Goal: Information Seeking & Learning: Learn about a topic

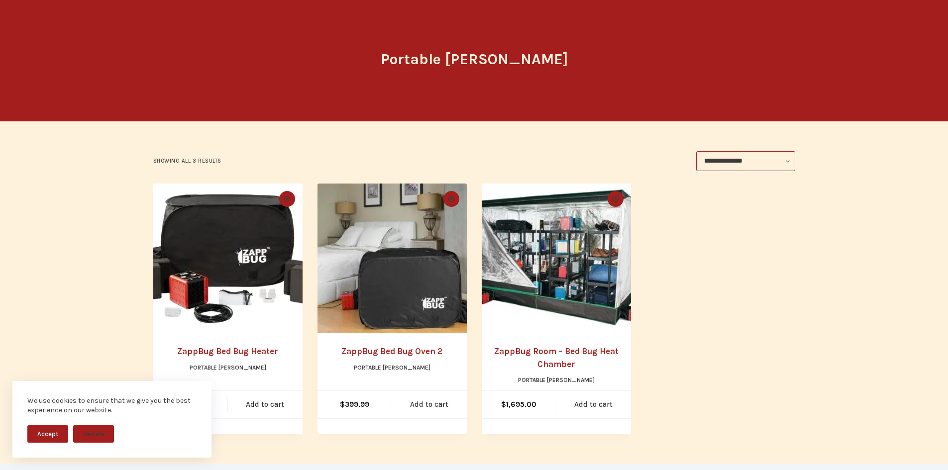
scroll to position [100, 0]
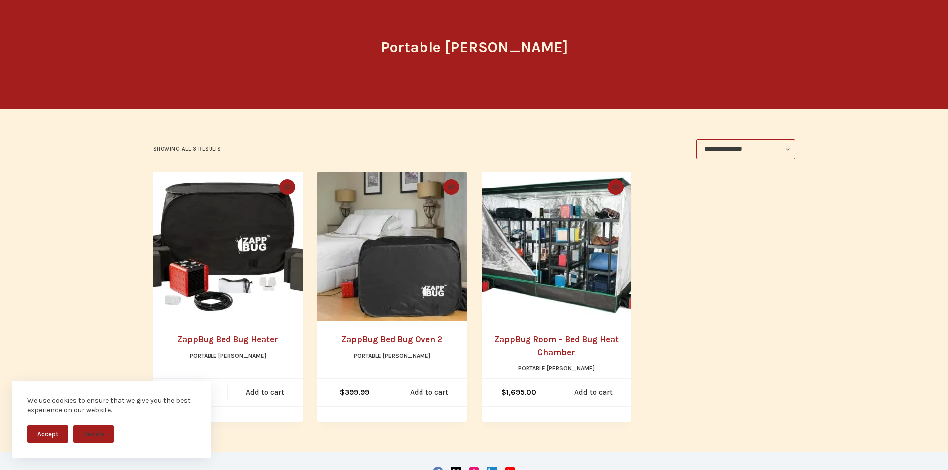
click at [588, 243] on img "ZappBug Room - Bed Bug Heat Chamber" at bounding box center [556, 246] width 149 height 149
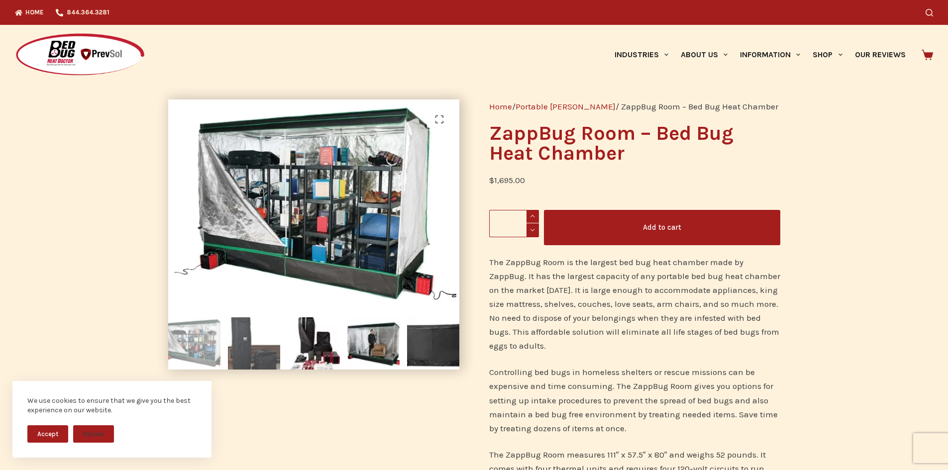
click at [243, 353] on img at bounding box center [254, 343] width 52 height 52
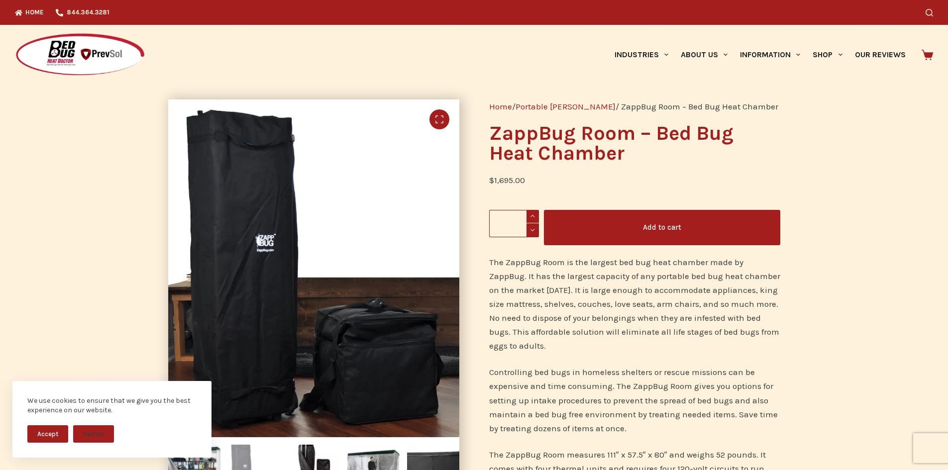
click at [443, 119] on link "🔍" at bounding box center [439, 119] width 20 height 20
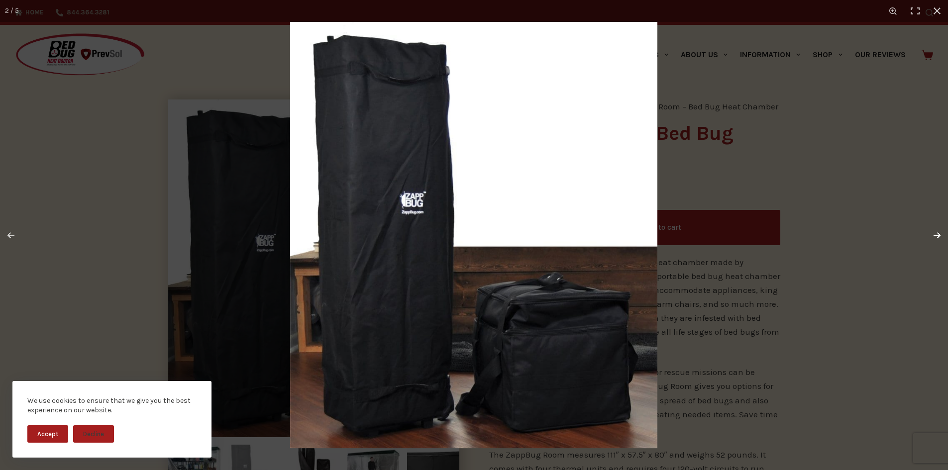
click at [940, 237] on button "Next (arrow right)" at bounding box center [930, 235] width 35 height 50
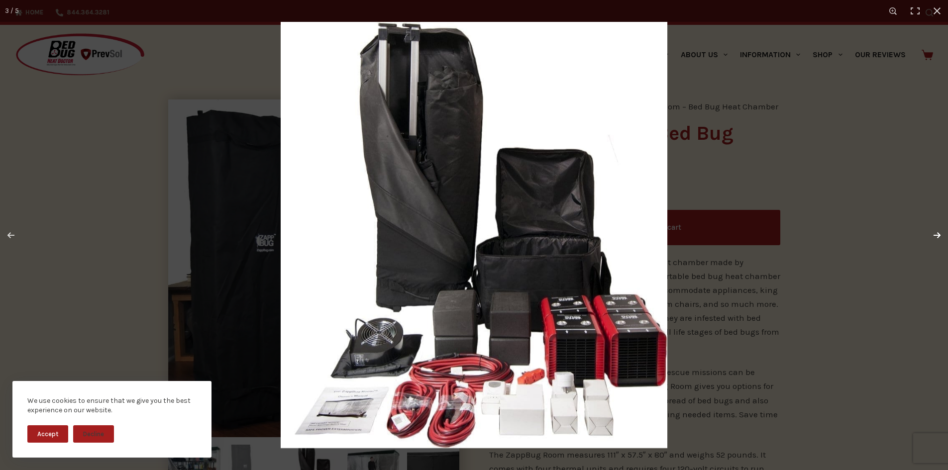
click at [940, 232] on button "Next (arrow right)" at bounding box center [930, 235] width 35 height 50
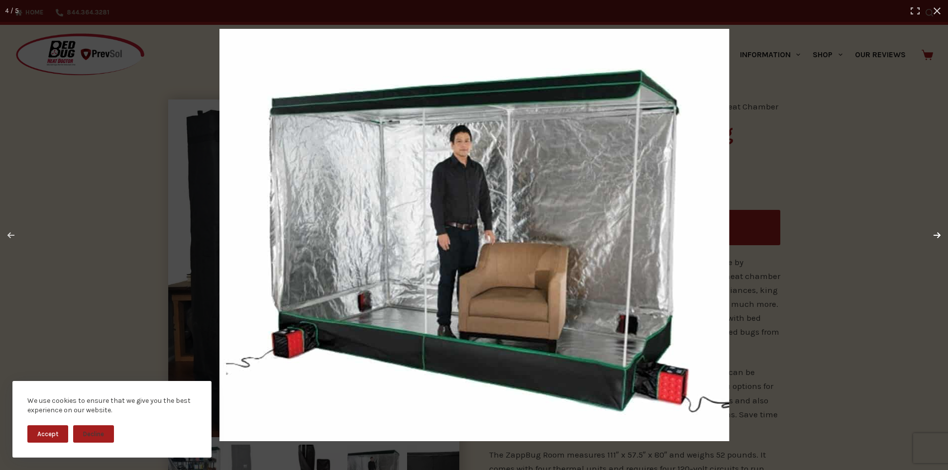
click at [940, 232] on button "Next (arrow right)" at bounding box center [930, 235] width 35 height 50
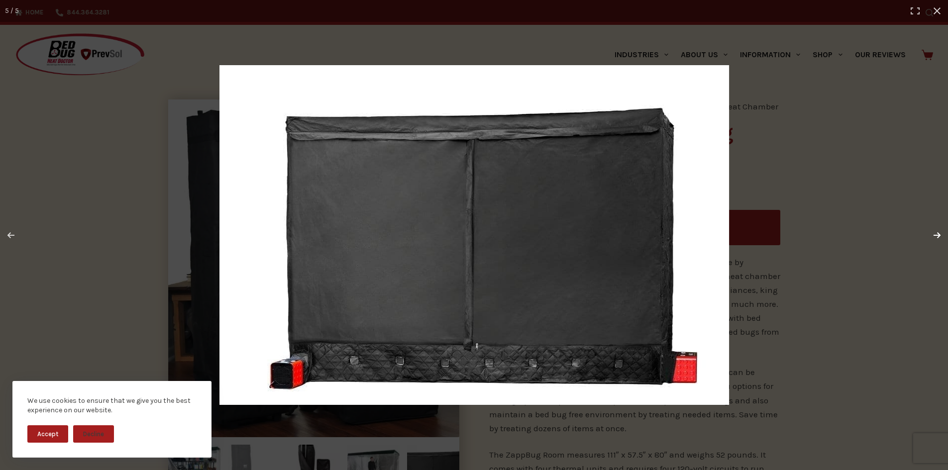
click at [940, 232] on button "Next (arrow right)" at bounding box center [930, 235] width 35 height 50
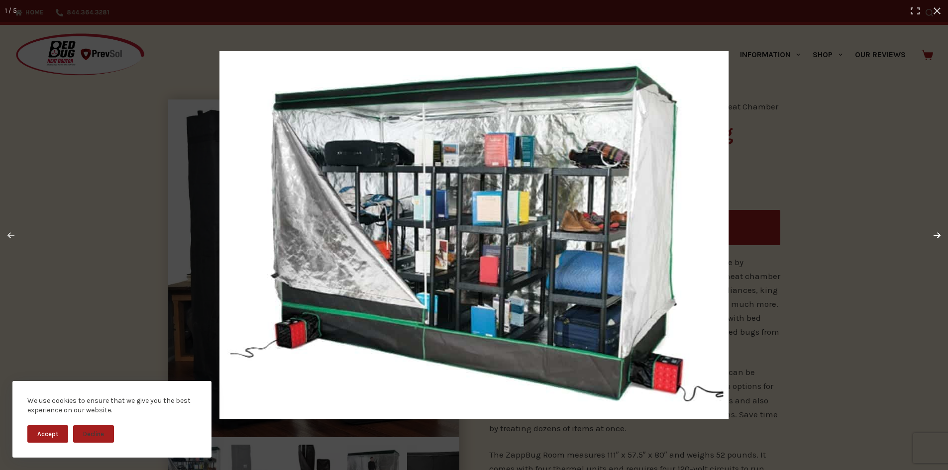
click at [940, 232] on button "Next (arrow right)" at bounding box center [930, 235] width 35 height 50
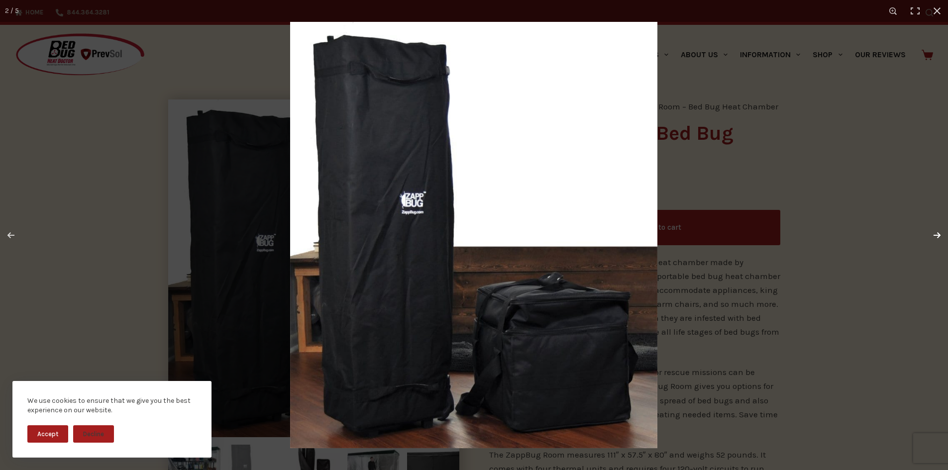
click at [940, 232] on button "Next (arrow right)" at bounding box center [930, 235] width 35 height 50
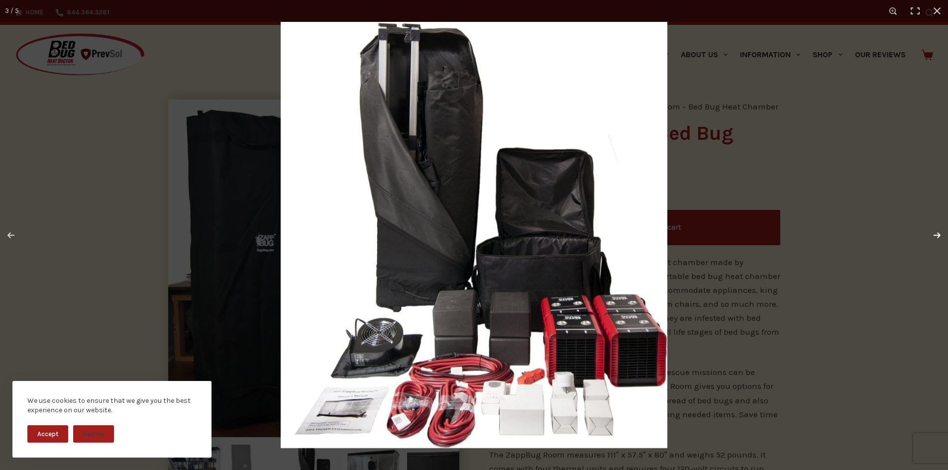
click at [940, 232] on button "Next (arrow right)" at bounding box center [930, 235] width 35 height 50
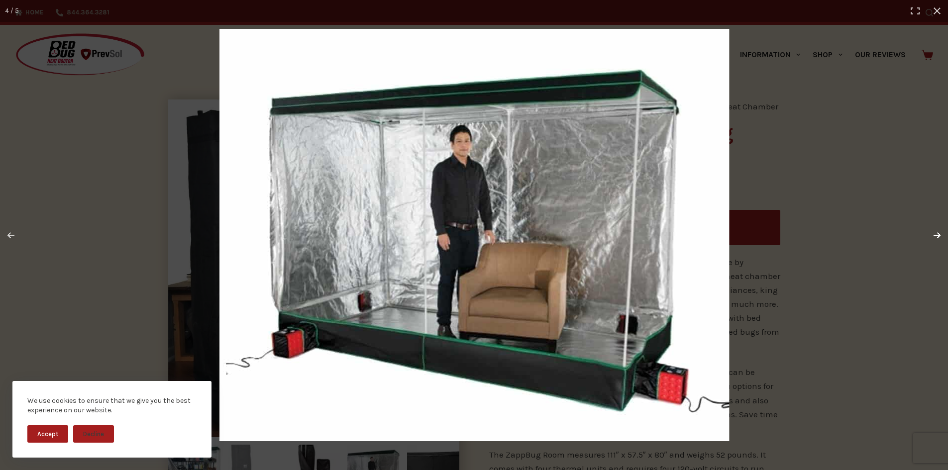
click at [940, 232] on button "Next (arrow right)" at bounding box center [930, 235] width 35 height 50
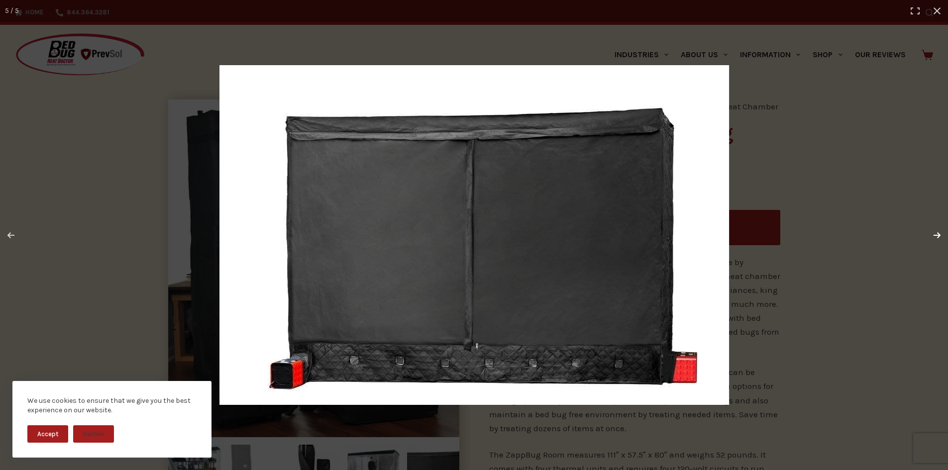
click at [940, 232] on button "Next (arrow right)" at bounding box center [930, 235] width 35 height 50
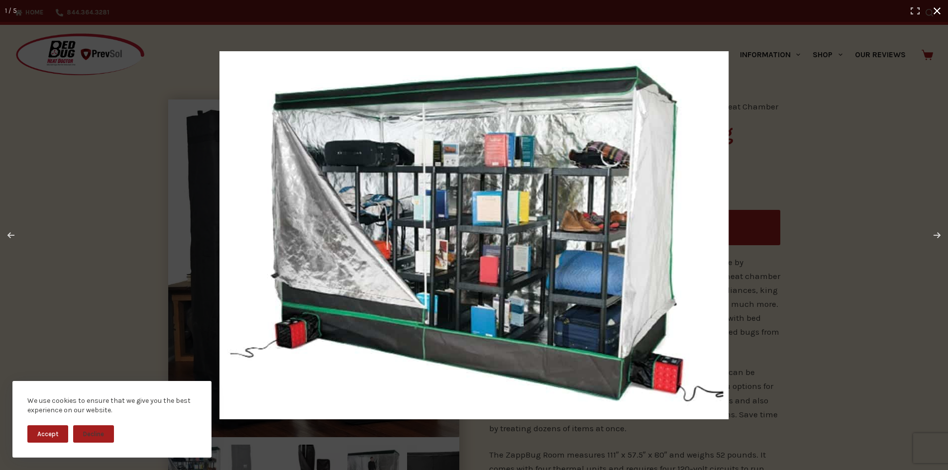
click at [863, 166] on div at bounding box center [628, 254] width 818 height 406
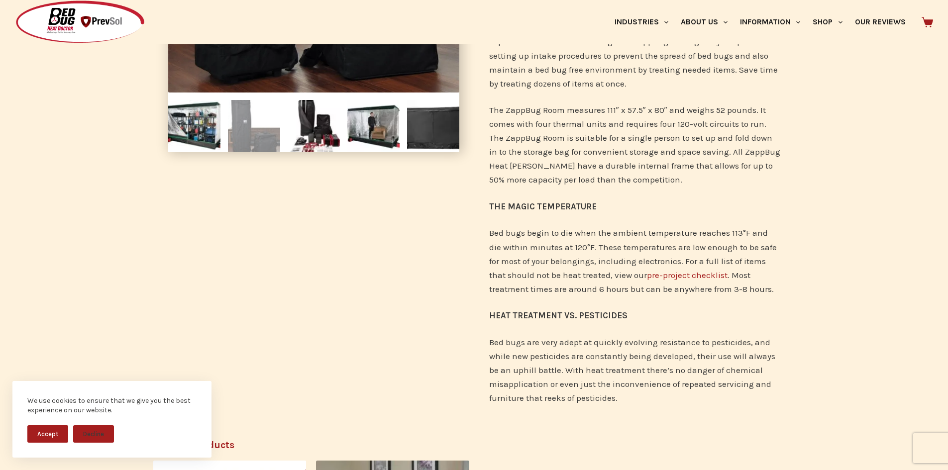
scroll to position [348, 0]
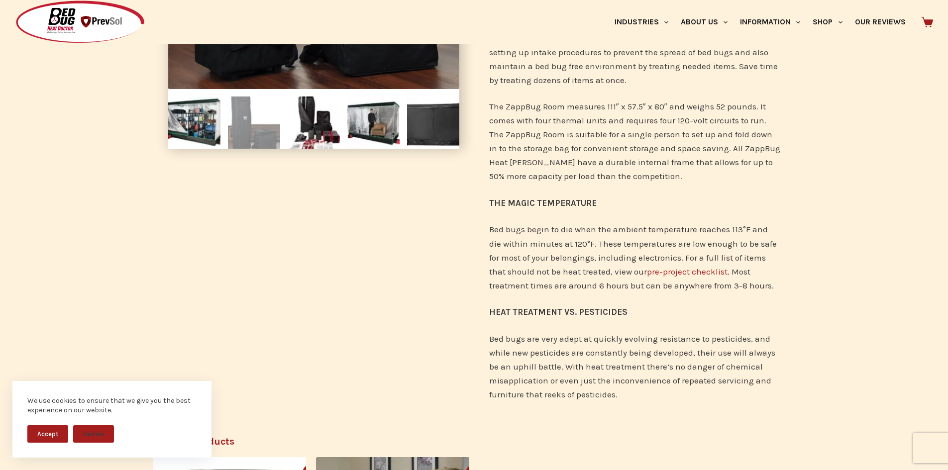
click at [506, 226] on p "Bed bugs begin to die when the ambient temperature reaches 113°F and die within…" at bounding box center [634, 257] width 291 height 70
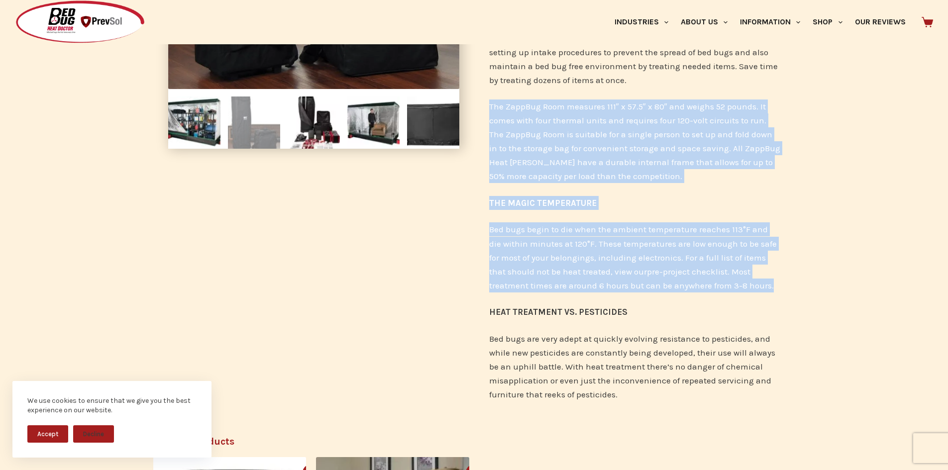
drag, startPoint x: 506, startPoint y: 226, endPoint x: 548, endPoint y: 163, distance: 75.9
click at [548, 163] on div "The ZappBug Room is the largest bed bug heat chamber made by ZappBug. It has th…" at bounding box center [634, 161] width 291 height 508
click at [650, 160] on p "The ZappBug Room measures 111″ x 57.5″ x 80″ and weighs 52 pounds. It comes wit…" at bounding box center [634, 142] width 291 height 84
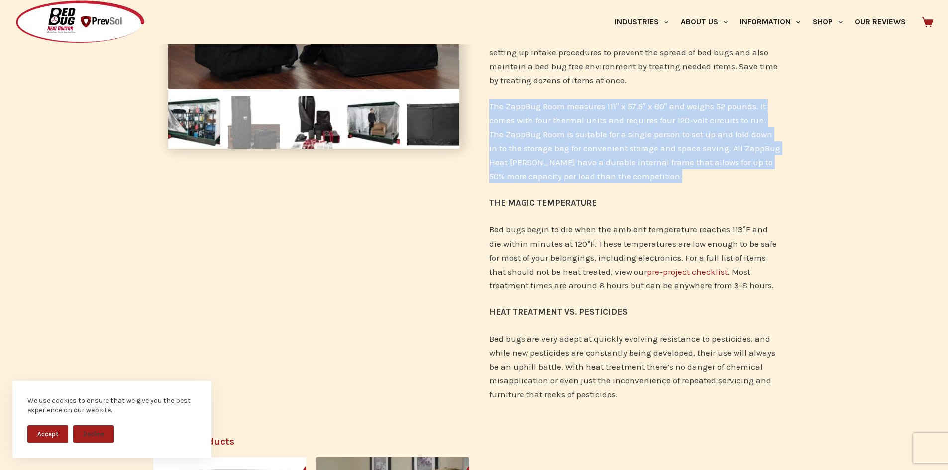
click at [650, 160] on p "The ZappBug Room measures 111″ x 57.5″ x 80″ and weighs 52 pounds. It comes wit…" at bounding box center [634, 142] width 291 height 84
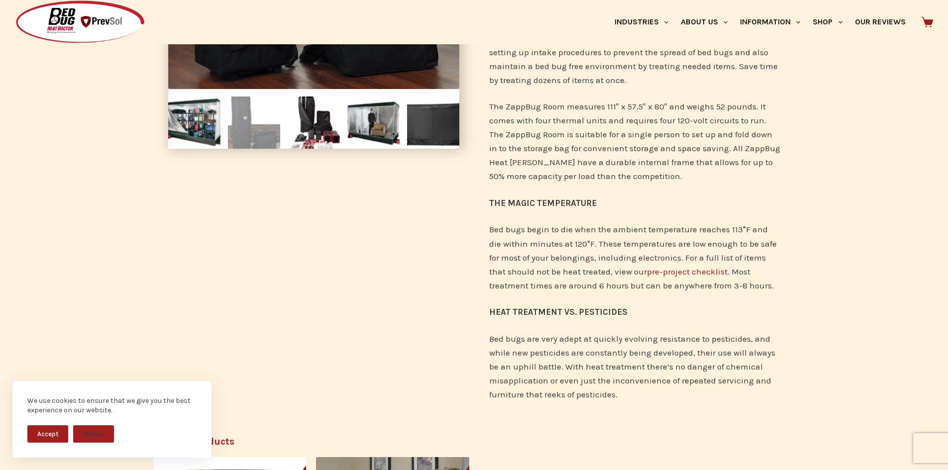
click at [561, 277] on p "Bed bugs begin to die when the ambient temperature reaches 113°F and die within…" at bounding box center [634, 257] width 291 height 70
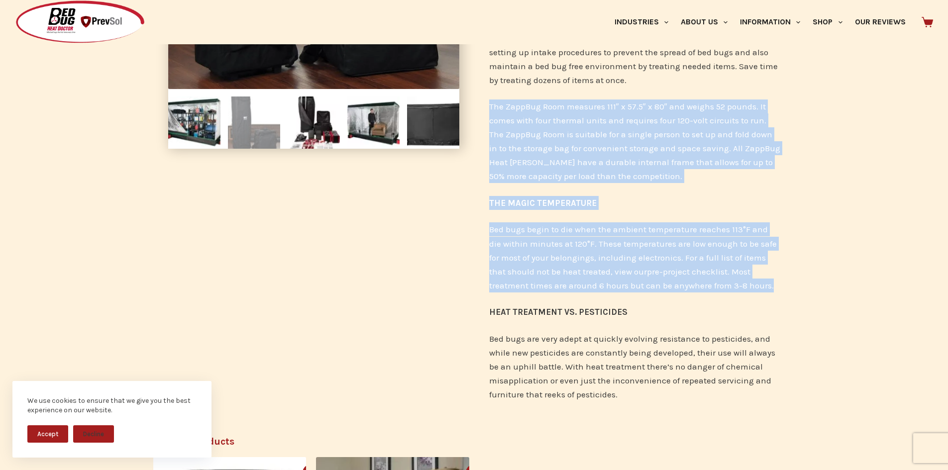
drag, startPoint x: 561, startPoint y: 277, endPoint x: 587, endPoint y: 168, distance: 112.5
click at [587, 168] on div "The ZappBug Room is the largest bed bug heat chamber made by ZappBug. It has th…" at bounding box center [634, 161] width 291 height 508
click at [587, 168] on p "The ZappBug Room measures 111″ x 57.5″ x 80″ and weighs 52 pounds. It comes wit…" at bounding box center [634, 142] width 291 height 84
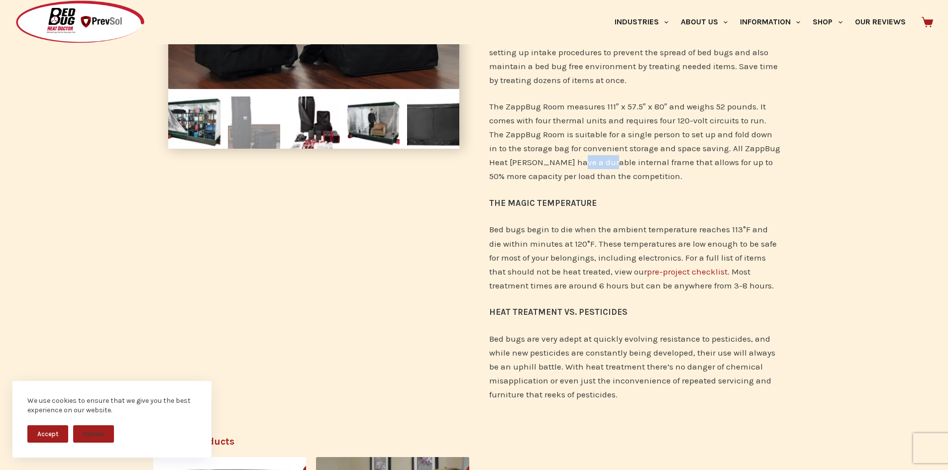
click at [587, 168] on p "The ZappBug Room measures 111″ x 57.5″ x 80″ and weighs 52 pounds. It comes wit…" at bounding box center [634, 142] width 291 height 84
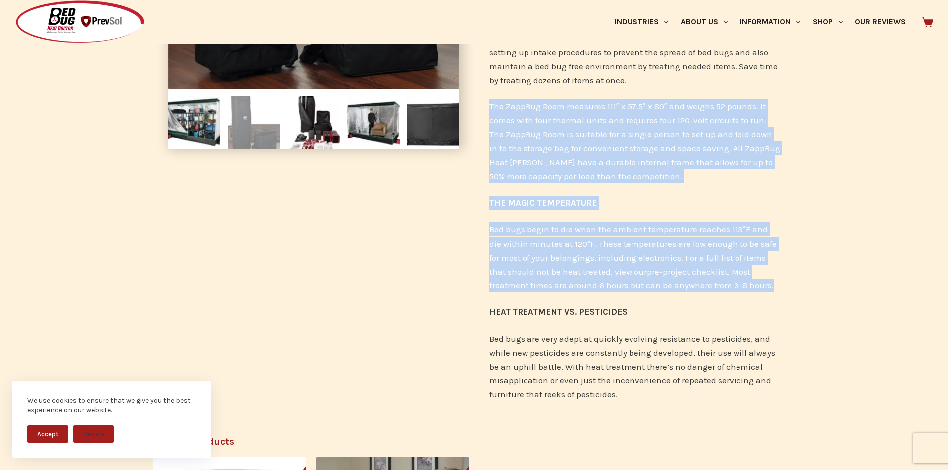
drag, startPoint x: 587, startPoint y: 168, endPoint x: 715, endPoint y: 284, distance: 173.3
click at [618, 266] on div "The ZappBug Room is the largest bed bug heat chamber made by ZappBug. It has th…" at bounding box center [634, 161] width 291 height 508
click at [750, 286] on p "Bed bugs begin to die when the ambient temperature reaches 113°F and die within…" at bounding box center [634, 257] width 291 height 70
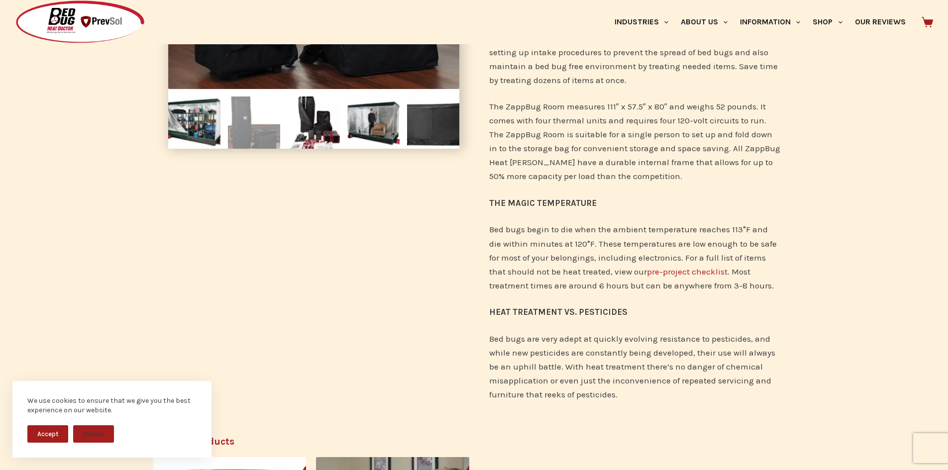
click at [750, 286] on p "Bed bugs begin to die when the ambient temperature reaches 113°F and die within…" at bounding box center [634, 257] width 291 height 70
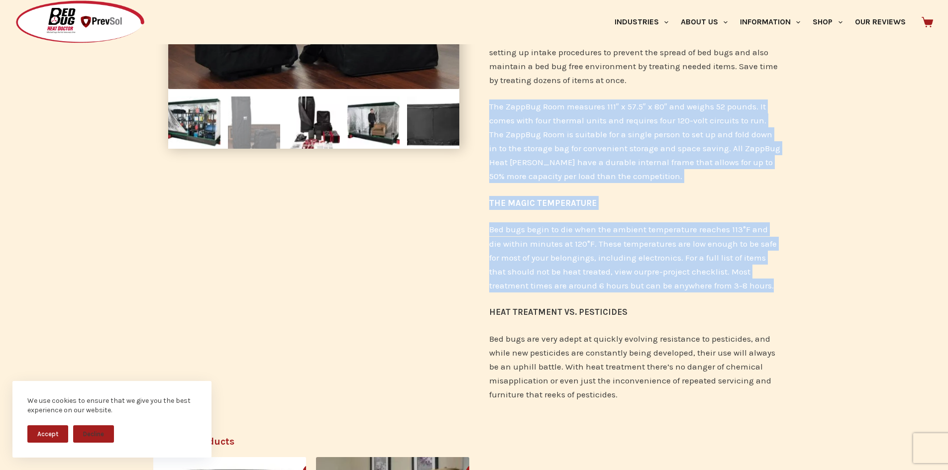
drag, startPoint x: 750, startPoint y: 286, endPoint x: 741, endPoint y: 153, distance: 133.1
click at [745, 160] on div "The ZappBug Room is the largest bed bug heat chamber made by ZappBug. It has th…" at bounding box center [634, 161] width 291 height 508
click at [741, 153] on p "The ZappBug Room measures 111″ x 57.5″ x 80″ and weighs 52 pounds. It comes wit…" at bounding box center [634, 142] width 291 height 84
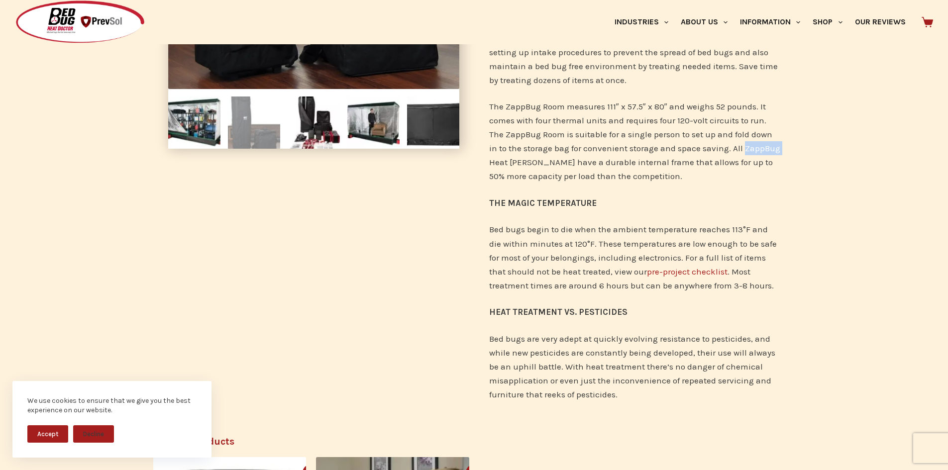
click at [741, 153] on p "The ZappBug Room measures 111″ x 57.5″ x 80″ and weighs 52 pounds. It comes wit…" at bounding box center [634, 142] width 291 height 84
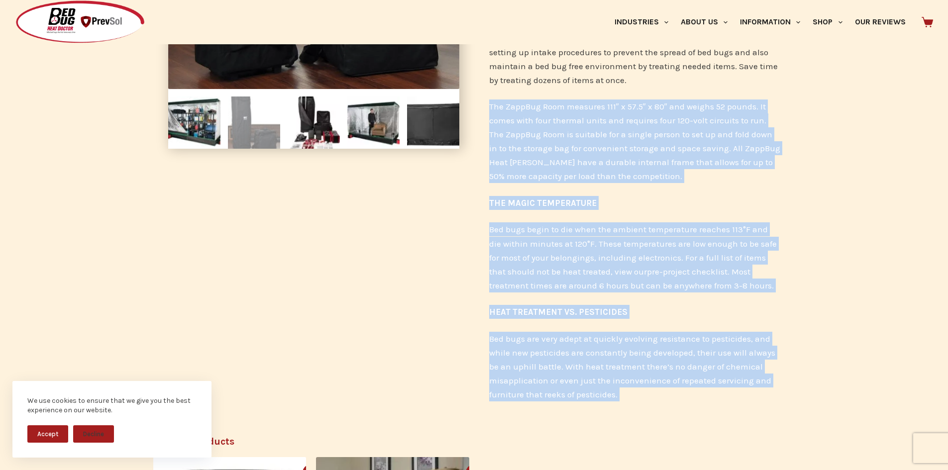
drag, startPoint x: 741, startPoint y: 153, endPoint x: 778, endPoint y: 351, distance: 202.0
click at [778, 351] on div "The ZappBug Room is the largest bed bug heat chamber made by ZappBug. It has th…" at bounding box center [634, 161] width 291 height 508
click at [778, 351] on p "Bed bugs are very adept at quickly evolving resistance to pesticides, and while…" at bounding box center [634, 367] width 291 height 70
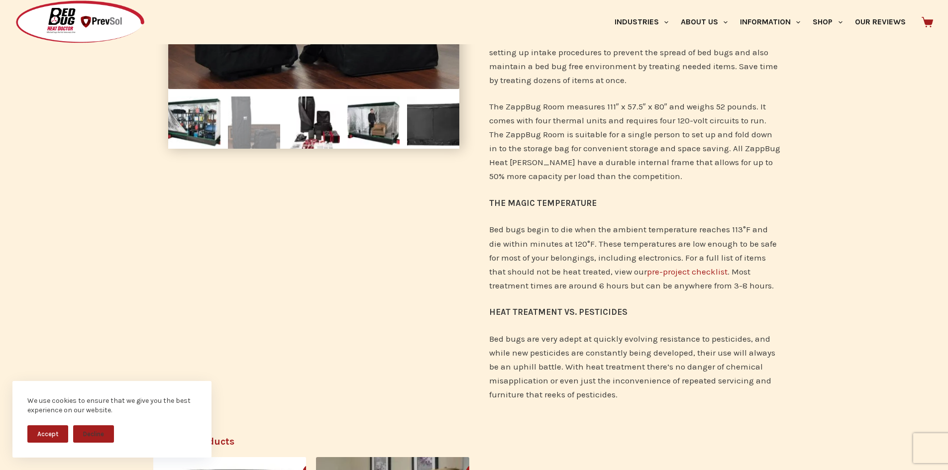
click at [528, 338] on p "Bed bugs are very adept at quickly evolving resistance to pesticides, and while…" at bounding box center [634, 367] width 291 height 70
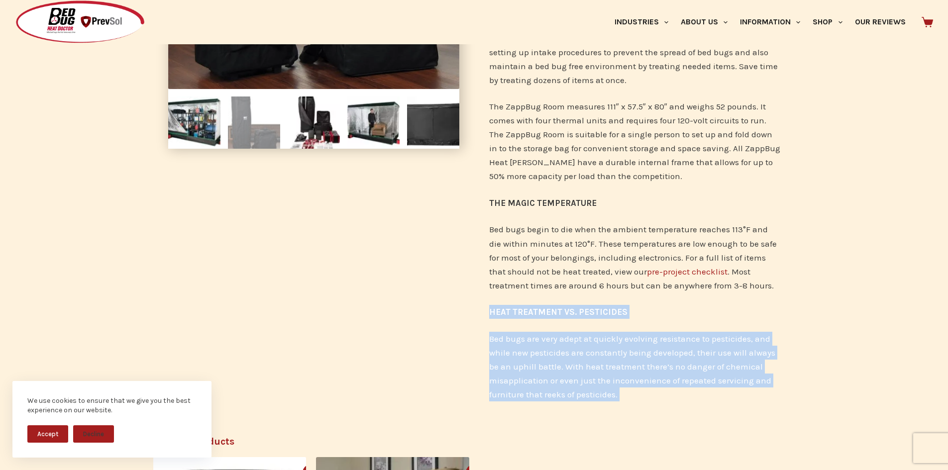
drag, startPoint x: 528, startPoint y: 338, endPoint x: 542, endPoint y: 313, distance: 27.8
click at [542, 313] on div "The ZappBug Room is the largest bed bug heat chamber made by ZappBug. It has th…" at bounding box center [634, 161] width 291 height 508
click at [547, 303] on div "The ZappBug Room is the largest bed bug heat chamber made by ZappBug. It has th…" at bounding box center [634, 161] width 291 height 508
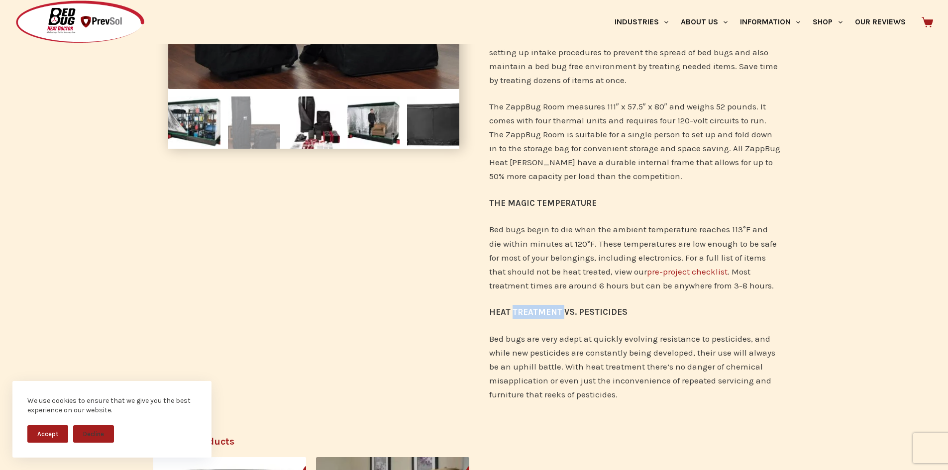
click at [547, 303] on div "The ZappBug Room is the largest bed bug heat chamber made by ZappBug. It has th…" at bounding box center [634, 161] width 291 height 508
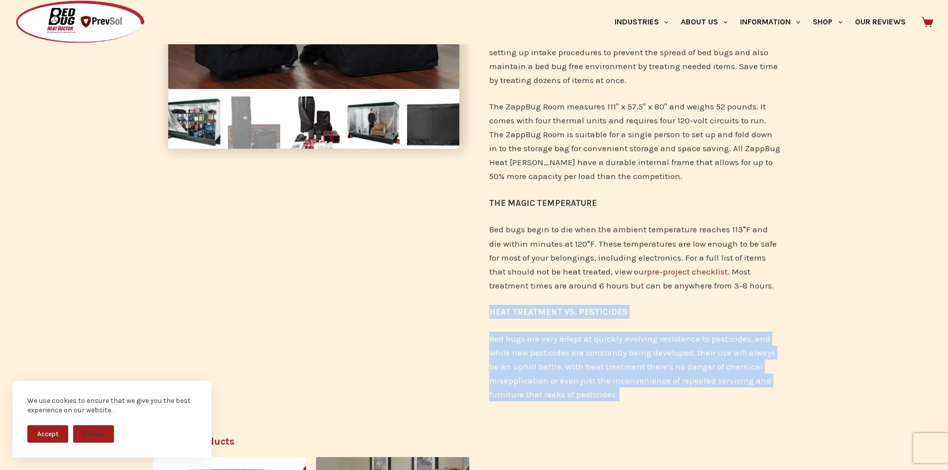
drag, startPoint x: 547, startPoint y: 303, endPoint x: 627, endPoint y: 329, distance: 84.5
click at [627, 329] on div "The ZappBug Room is the largest bed bug heat chamber made by ZappBug. It has th…" at bounding box center [634, 161] width 291 height 508
click at [628, 329] on div "The ZappBug Room is the largest bed bug heat chamber made by ZappBug. It has th…" at bounding box center [634, 161] width 291 height 508
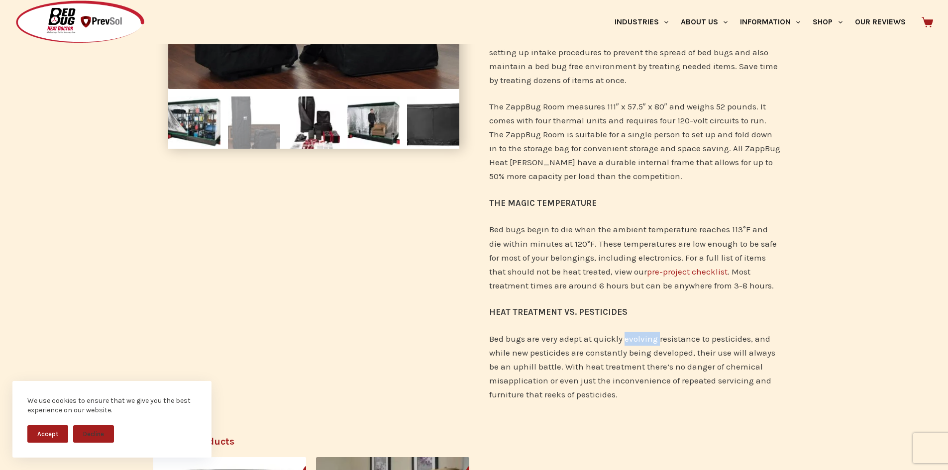
click at [628, 329] on div "The ZappBug Room is the largest bed bug heat chamber made by ZappBug. It has th…" at bounding box center [634, 161] width 291 height 508
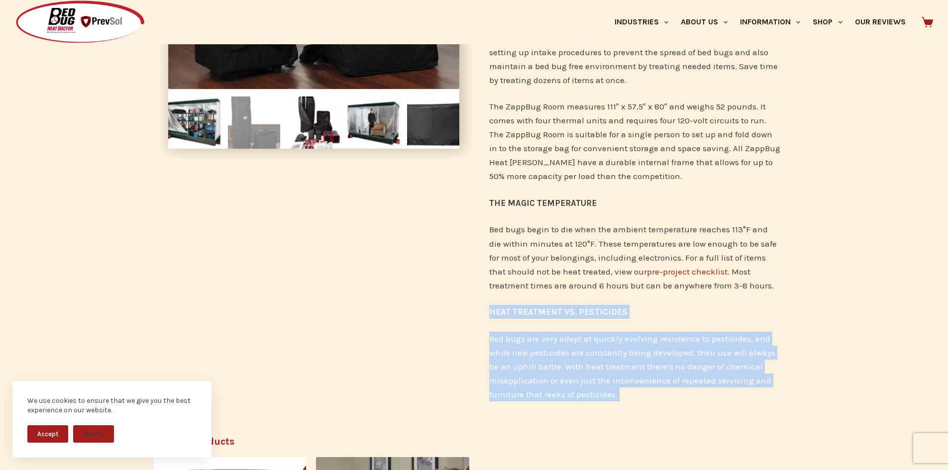
drag, startPoint x: 628, startPoint y: 329, endPoint x: 641, endPoint y: 295, distance: 36.9
click at [641, 295] on div "The ZappBug Room is the largest bed bug heat chamber made by ZappBug. It has th…" at bounding box center [634, 161] width 291 height 508
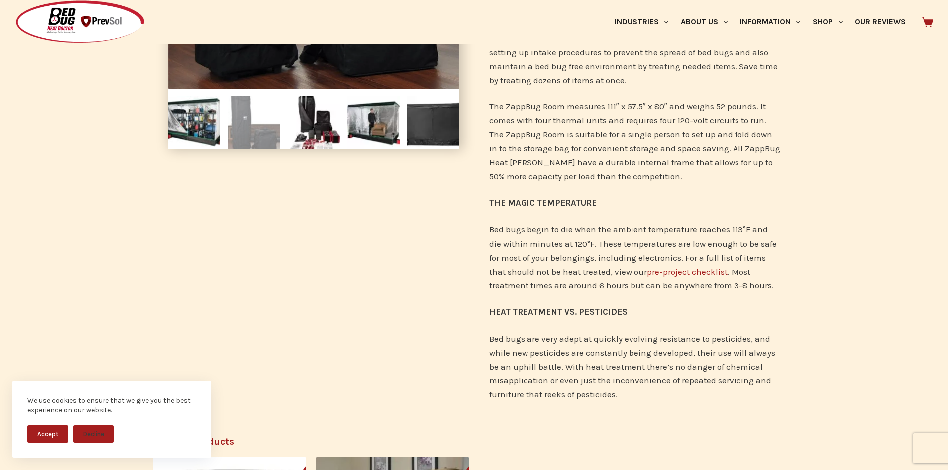
click at [641, 295] on div "The ZappBug Room is the largest bed bug heat chamber made by ZappBug. It has th…" at bounding box center [634, 161] width 291 height 508
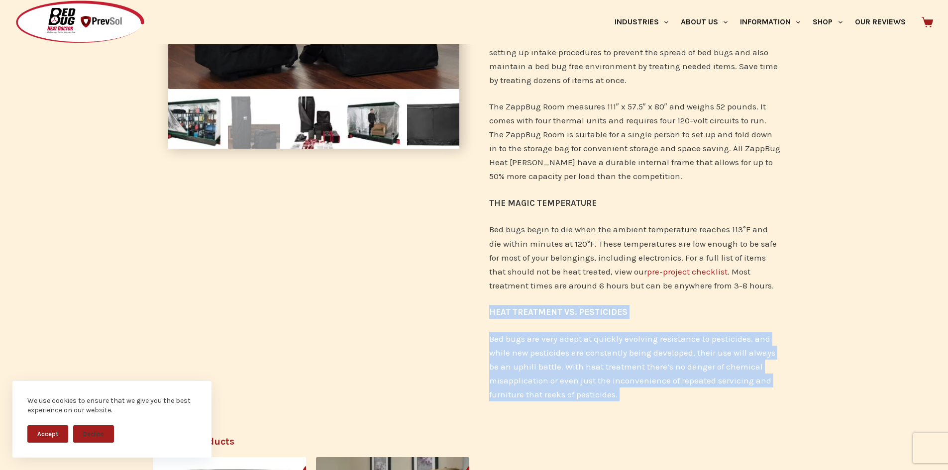
drag, startPoint x: 641, startPoint y: 295, endPoint x: 658, endPoint y: 324, distance: 33.5
click at [658, 324] on div "The ZappBug Room is the largest bed bug heat chamber made by ZappBug. It has th…" at bounding box center [634, 161] width 291 height 508
click at [604, 370] on p "Bed bugs are very adept at quickly evolving resistance to pesticides, and while…" at bounding box center [634, 367] width 291 height 70
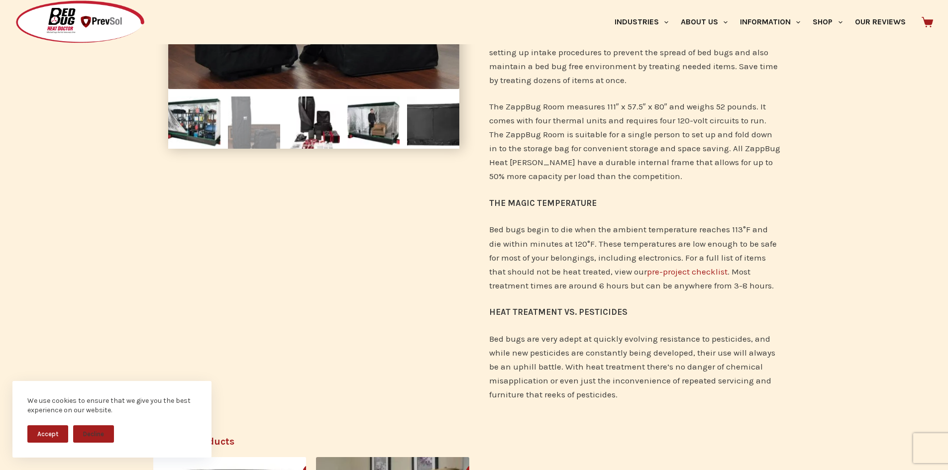
click at [607, 367] on p "Bed bugs are very adept at quickly evolving resistance to pesticides, and while…" at bounding box center [634, 367] width 291 height 70
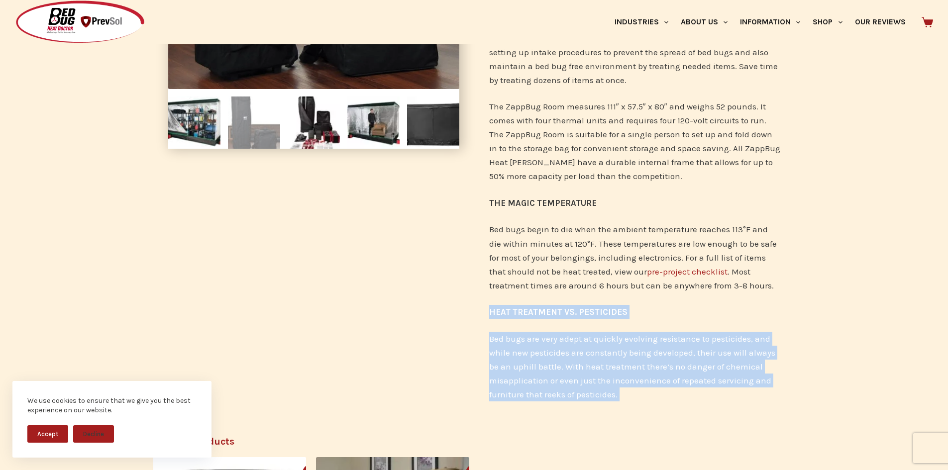
drag, startPoint x: 607, startPoint y: 367, endPoint x: 609, endPoint y: 315, distance: 52.3
click at [609, 315] on div "The ZappBug Room is the largest bed bug heat chamber made by ZappBug. It has th…" at bounding box center [634, 161] width 291 height 508
click at [609, 315] on strong "HEAT TREATMENT VS. PESTICIDES" at bounding box center [558, 312] width 138 height 10
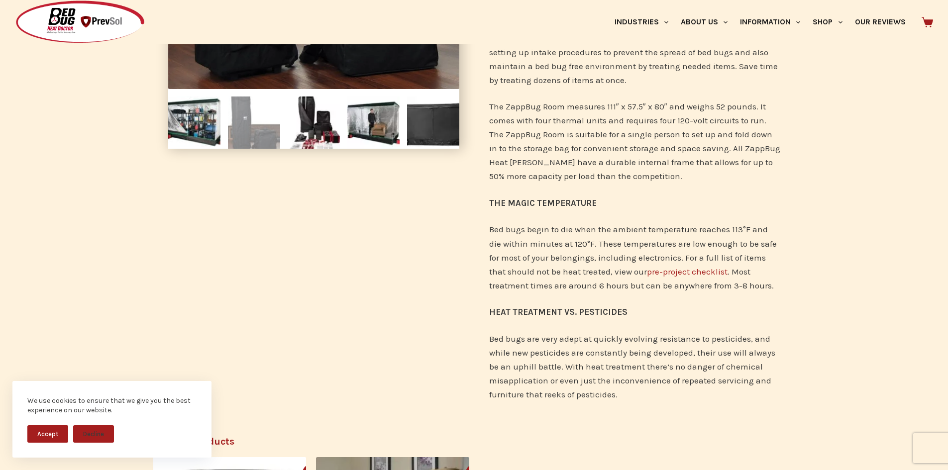
click at [547, 370] on p "Bed bugs are very adept at quickly evolving resistance to pesticides, and while…" at bounding box center [634, 367] width 291 height 70
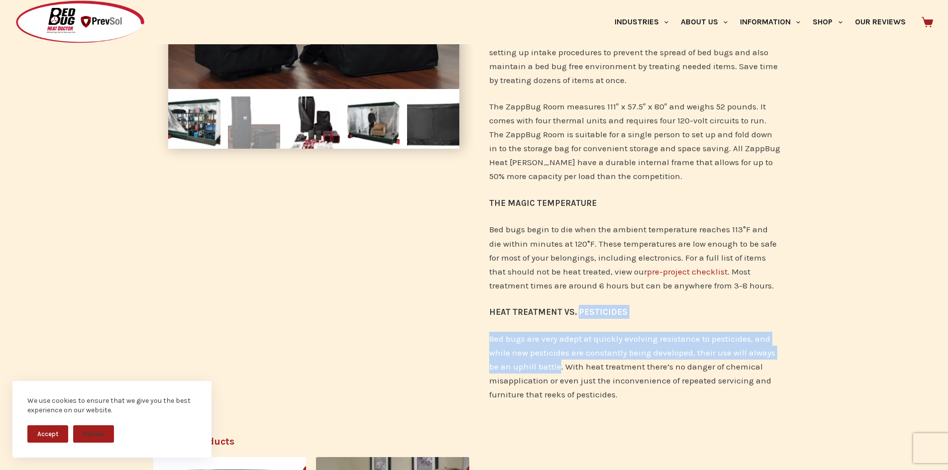
drag, startPoint x: 547, startPoint y: 370, endPoint x: 577, endPoint y: 312, distance: 64.8
click at [577, 312] on div "The ZappBug Room is the largest bed bug heat chamber made by ZappBug. It has th…" at bounding box center [634, 161] width 291 height 508
click at [577, 312] on strong "HEAT TREATMENT VS. PESTICIDES" at bounding box center [558, 312] width 138 height 10
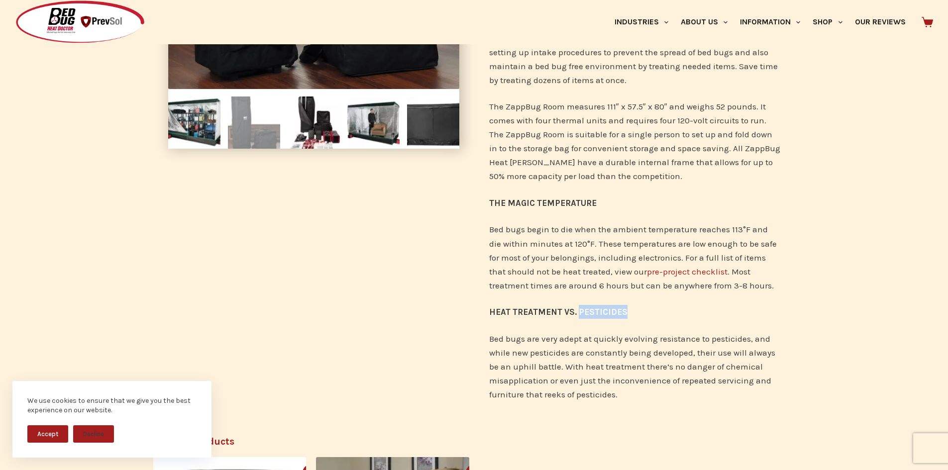
click at [577, 312] on strong "HEAT TREATMENT VS. PESTICIDES" at bounding box center [558, 312] width 138 height 10
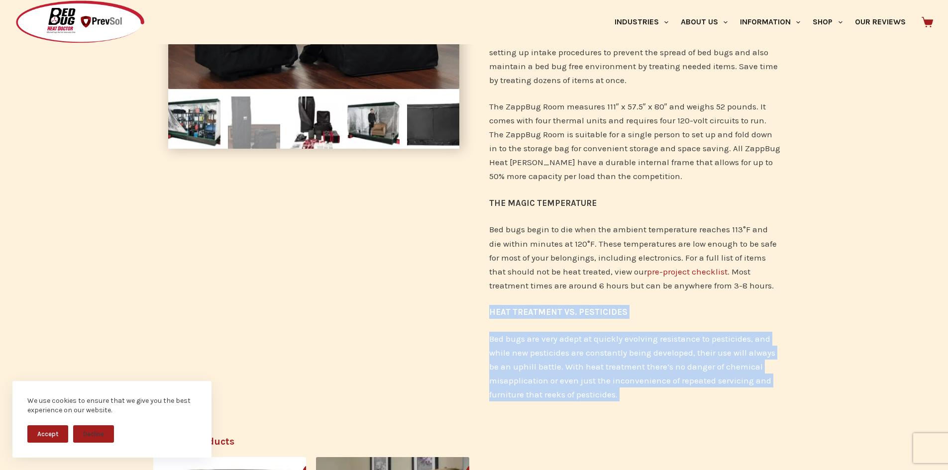
drag, startPoint x: 577, startPoint y: 312, endPoint x: 594, endPoint y: 387, distance: 76.6
click at [594, 387] on div "The ZappBug Room is the largest bed bug heat chamber made by ZappBug. It has th…" at bounding box center [634, 161] width 291 height 508
click at [602, 346] on p "Bed bugs are very adept at quickly evolving resistance to pesticides, and while…" at bounding box center [634, 367] width 291 height 70
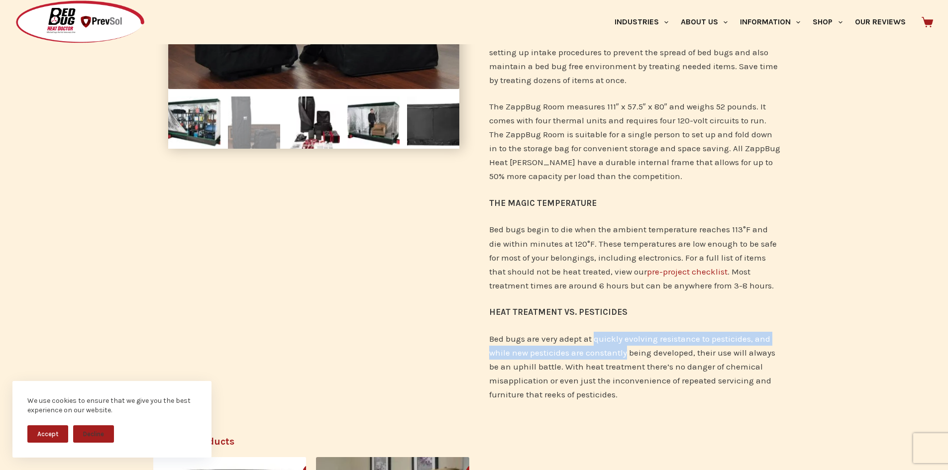
click at [602, 345] on p "Bed bugs are very adept at quickly evolving resistance to pesticides, and while…" at bounding box center [634, 367] width 291 height 70
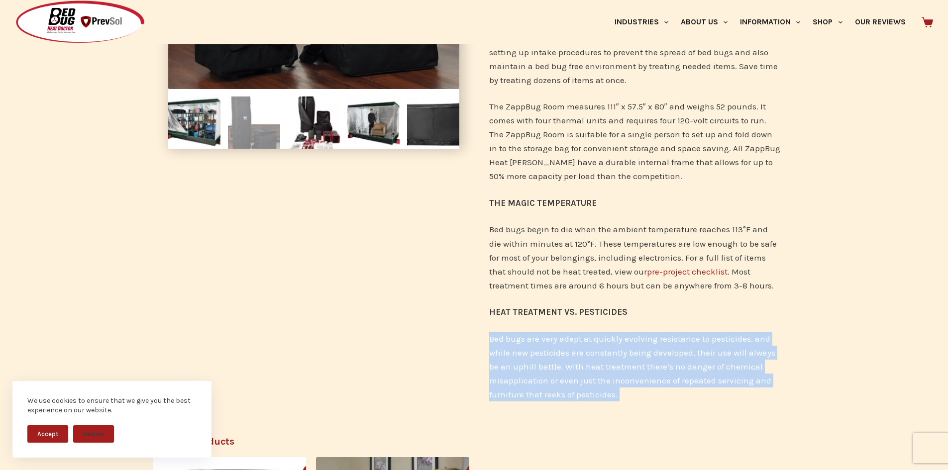
click at [602, 345] on p "Bed bugs are very adept at quickly evolving resistance to pesticides, and while…" at bounding box center [634, 367] width 291 height 70
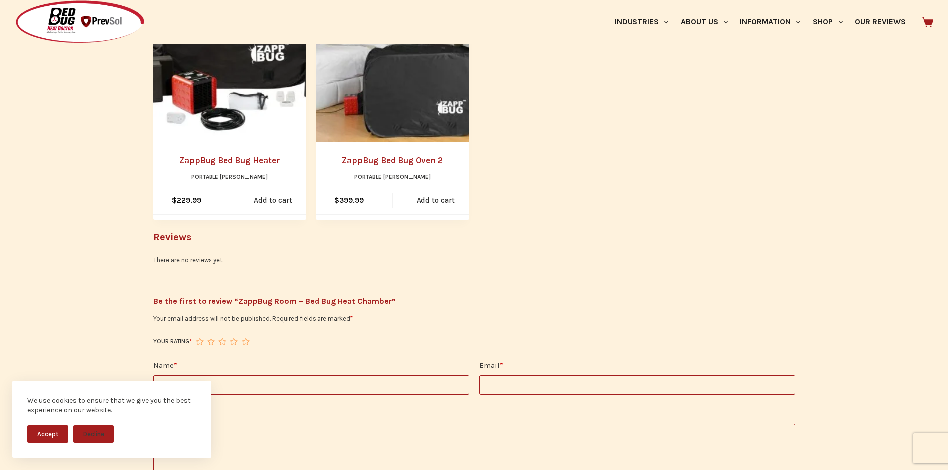
scroll to position [846, 0]
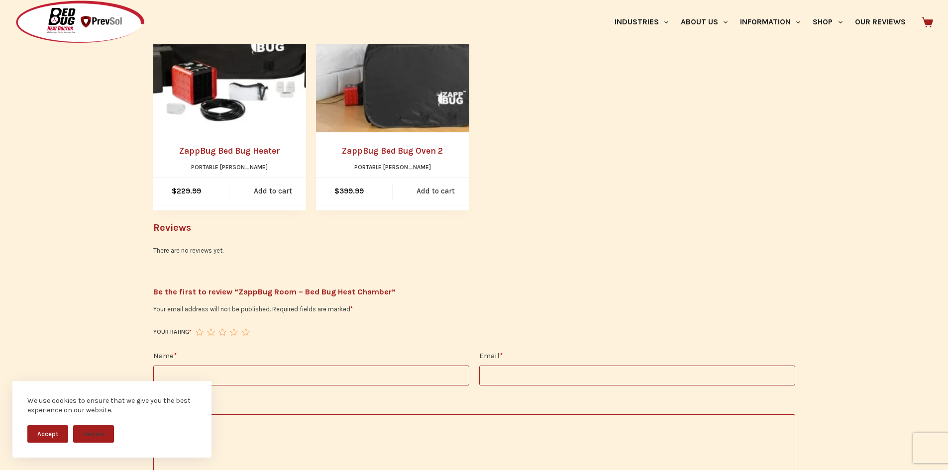
drag, startPoint x: 663, startPoint y: 204, endPoint x: 681, endPoint y: 185, distance: 26.4
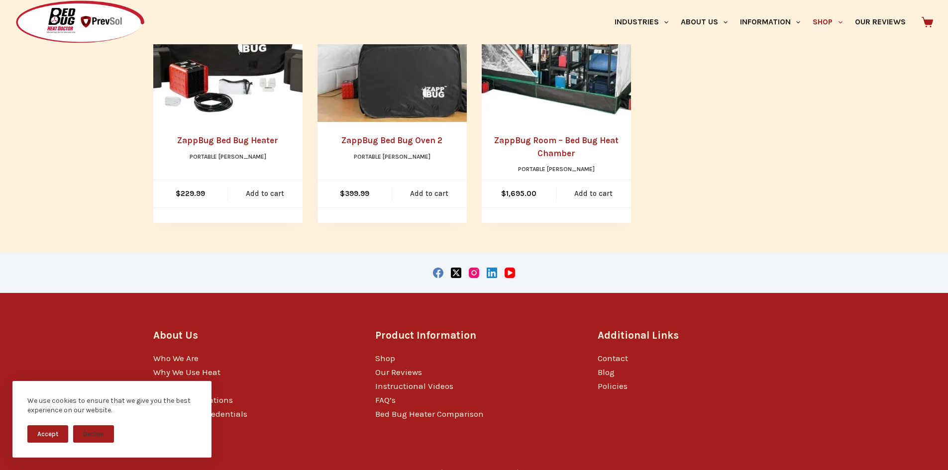
click at [401, 102] on img "ZappBug Bed Bug Oven 2" at bounding box center [391, 47] width 149 height 149
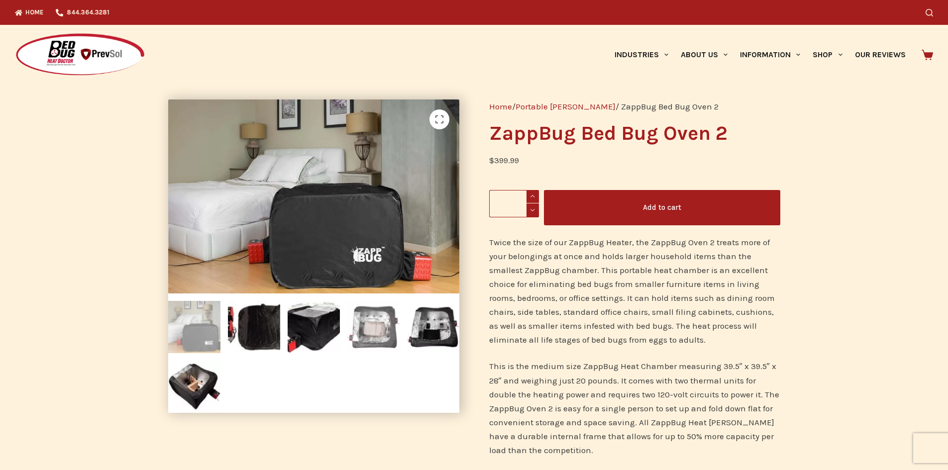
click at [352, 331] on img at bounding box center [373, 327] width 52 height 52
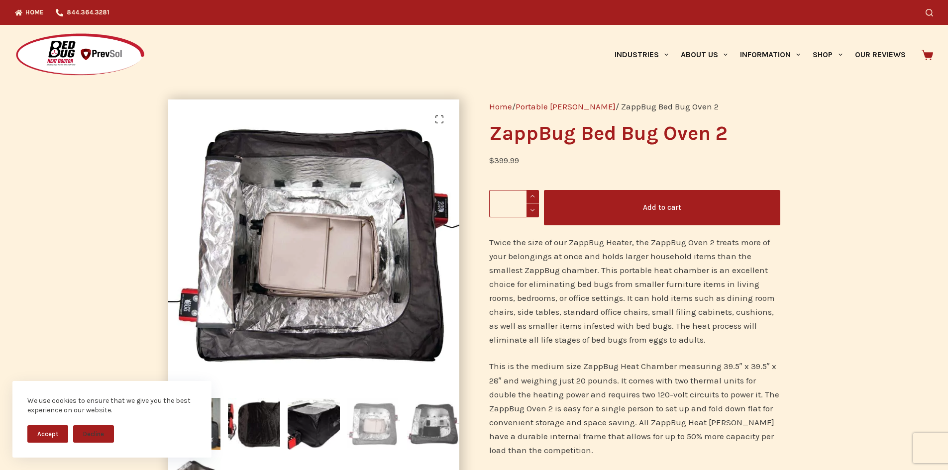
click at [442, 427] on img at bounding box center [433, 424] width 52 height 52
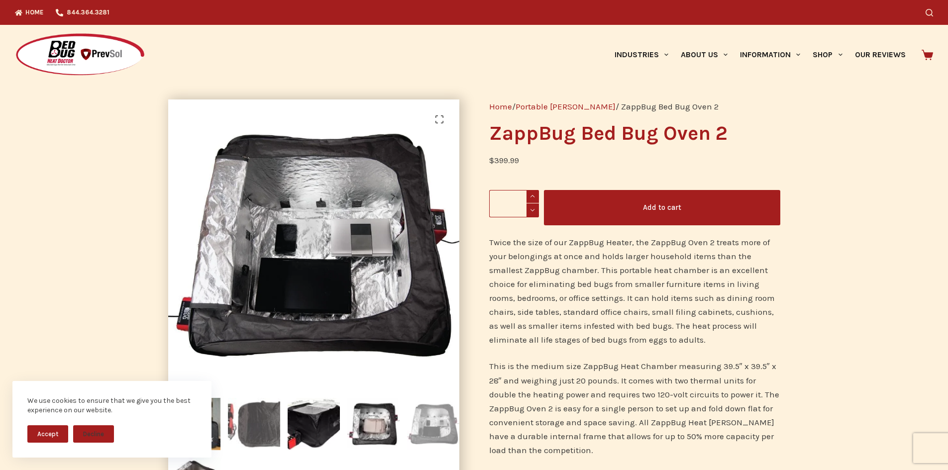
click at [229, 426] on img at bounding box center [254, 424] width 52 height 52
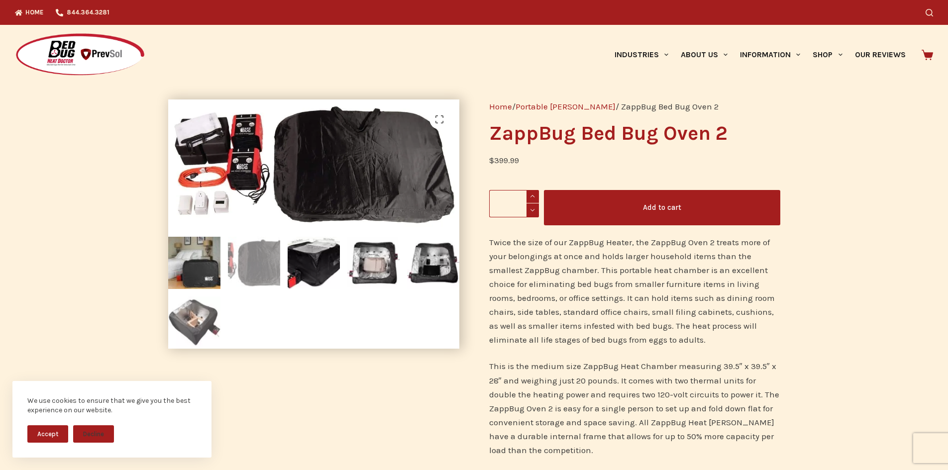
click at [201, 303] on img at bounding box center [194, 323] width 52 height 52
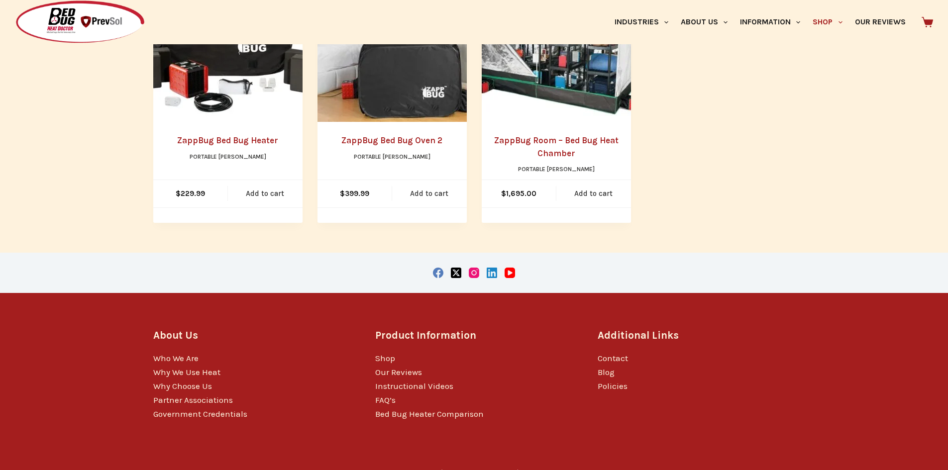
scroll to position [299, 0]
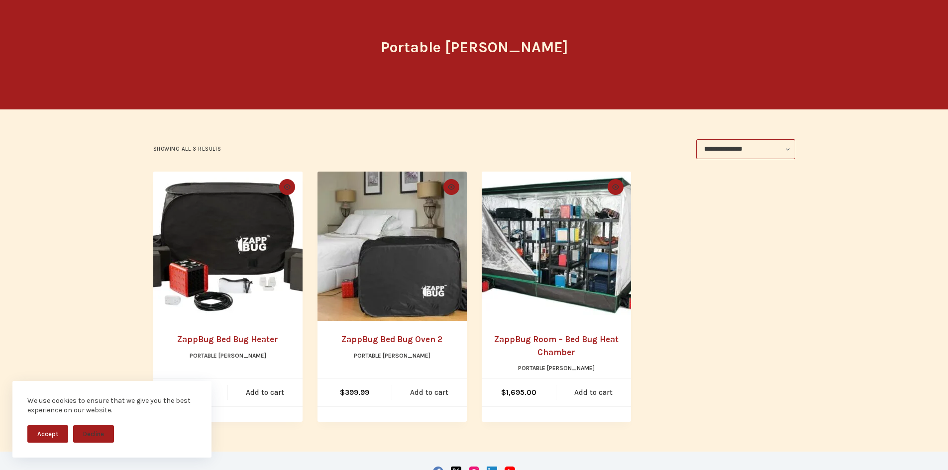
click at [597, 236] on img "ZappBug Room - Bed Bug Heat Chamber" at bounding box center [556, 246] width 149 height 149
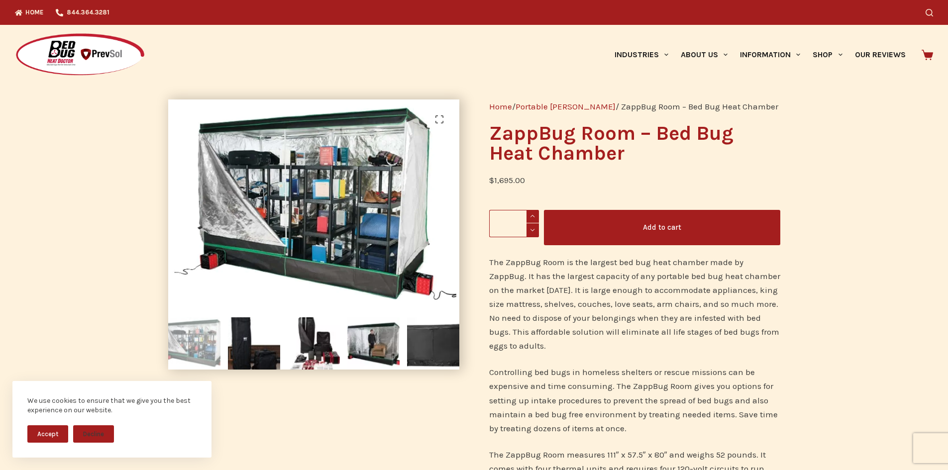
click at [29, 431] on button "Accept" at bounding box center [47, 433] width 41 height 17
